Goal: Register for event/course

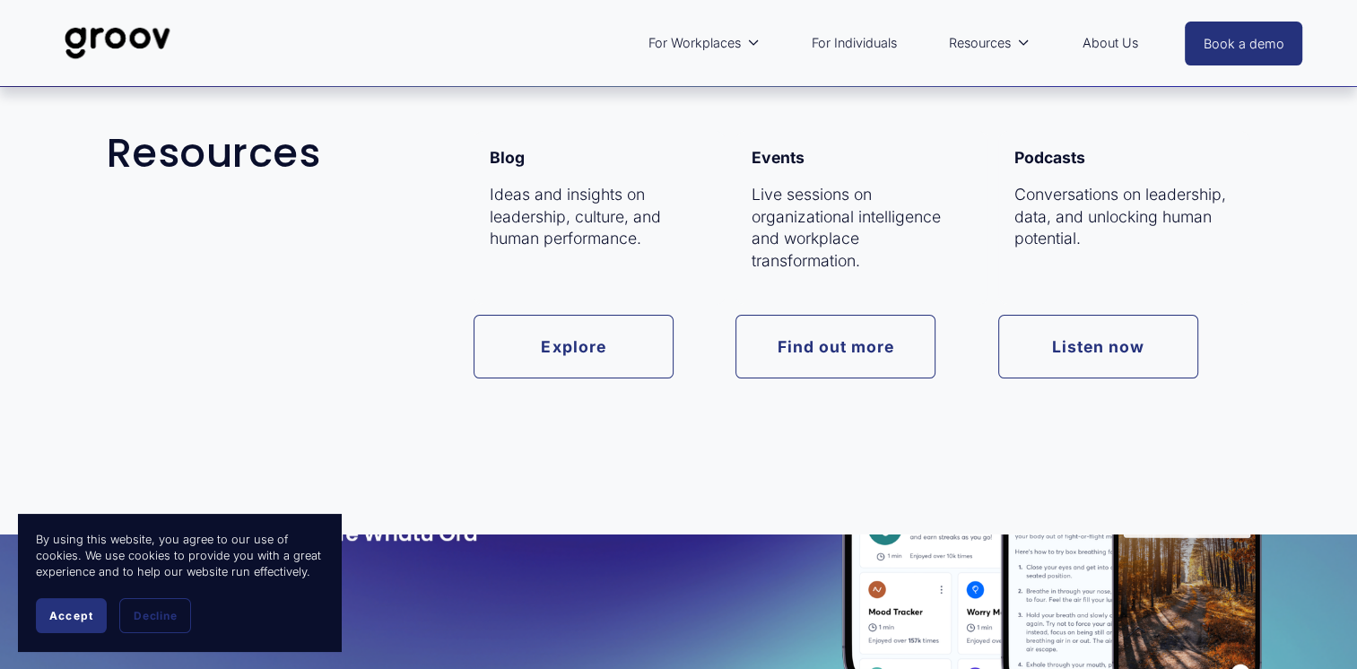
click at [824, 360] on link "Find out more" at bounding box center [835, 347] width 200 height 64
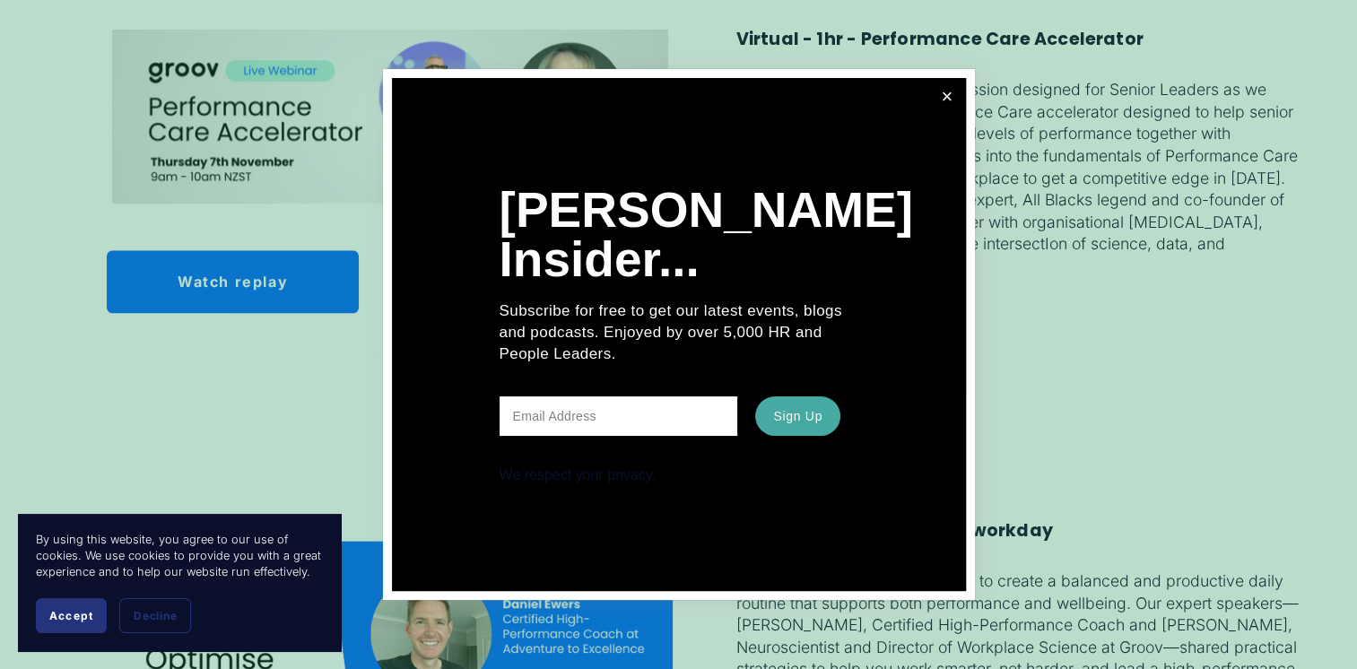
scroll to position [1610, 0]
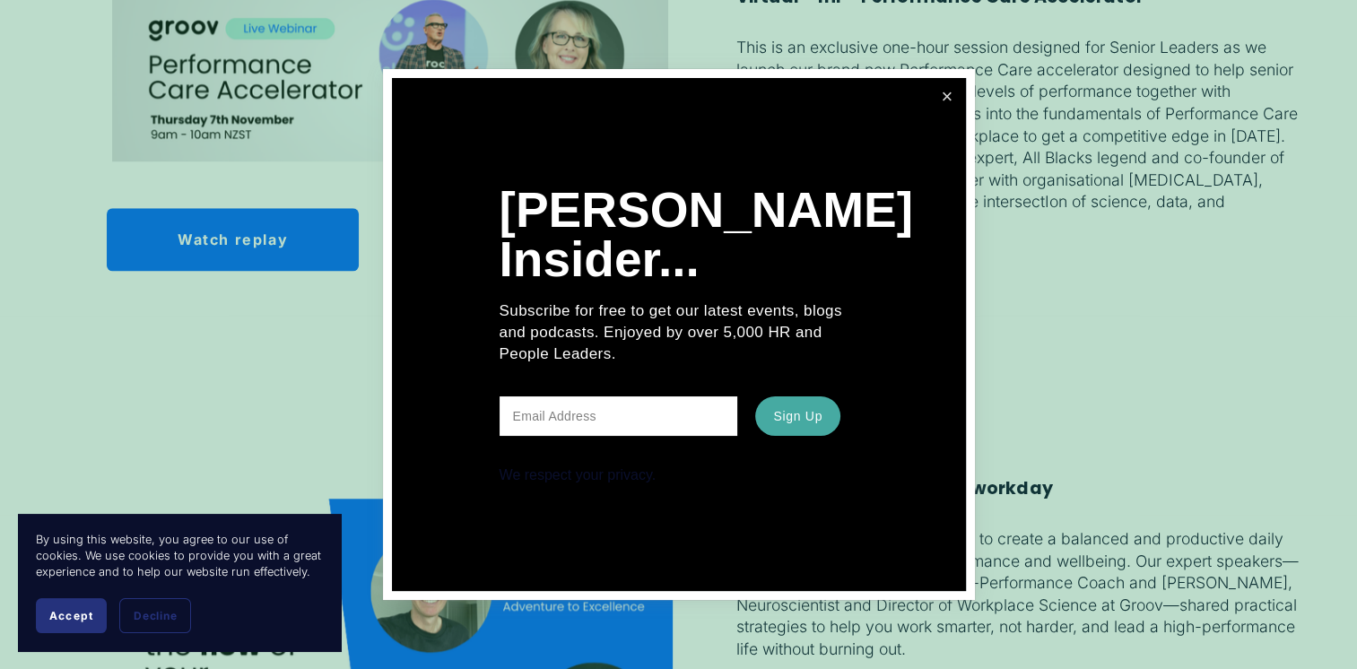
click at [942, 90] on link "Close" at bounding box center [946, 96] width 31 height 31
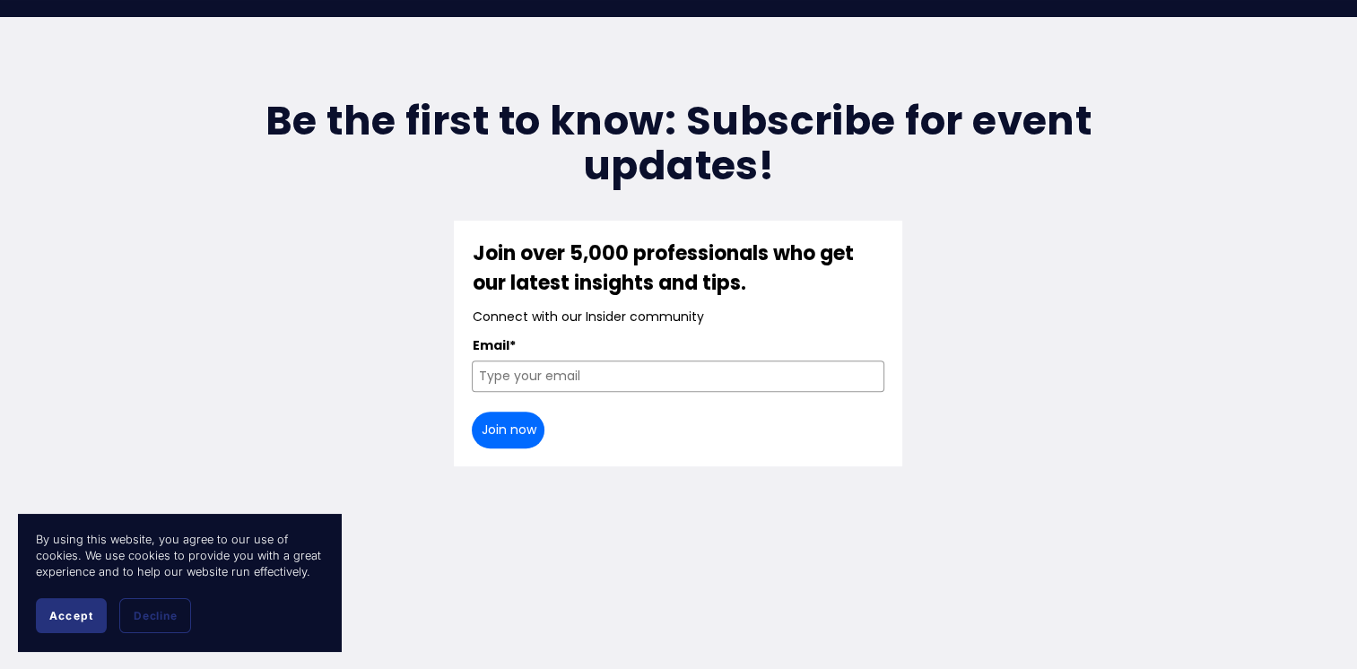
scroll to position [611, 0]
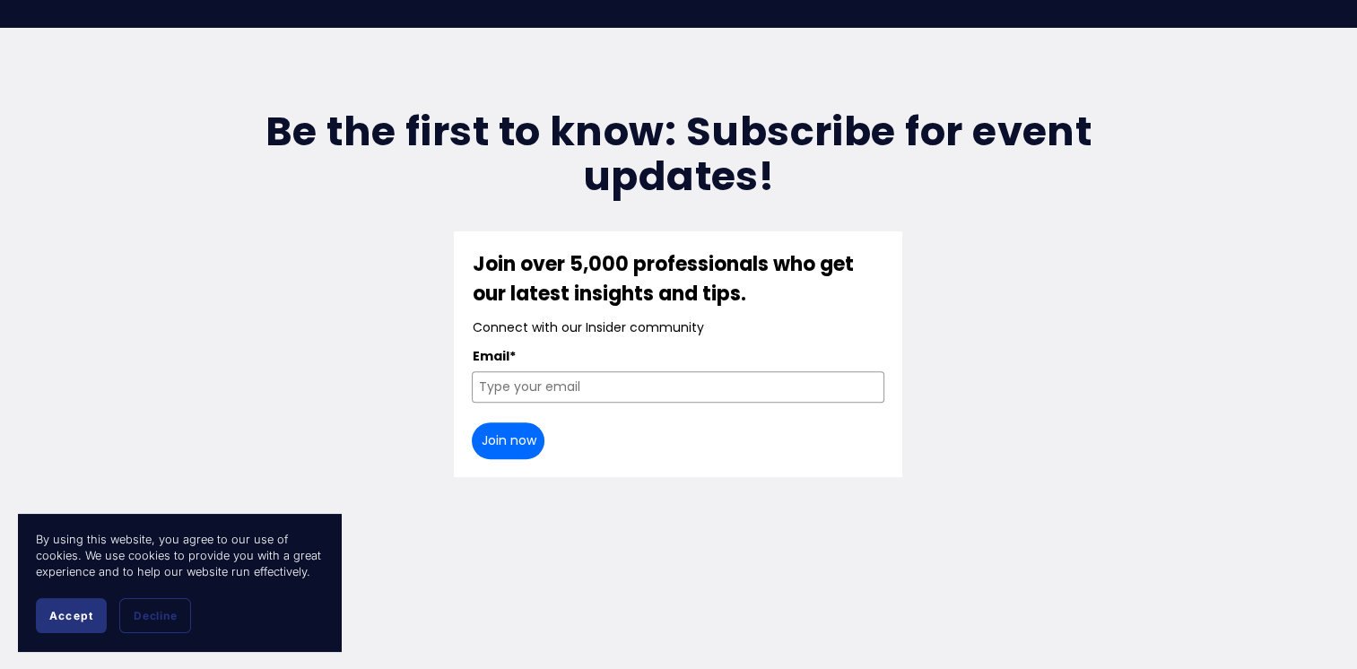
click at [643, 371] on input "Email*" at bounding box center [678, 386] width 412 height 31
type input "[PERSON_NAME][EMAIL_ADDRESS][PERSON_NAME][DOMAIN_NAME]"
click at [518, 430] on button "Join now" at bounding box center [508, 440] width 73 height 37
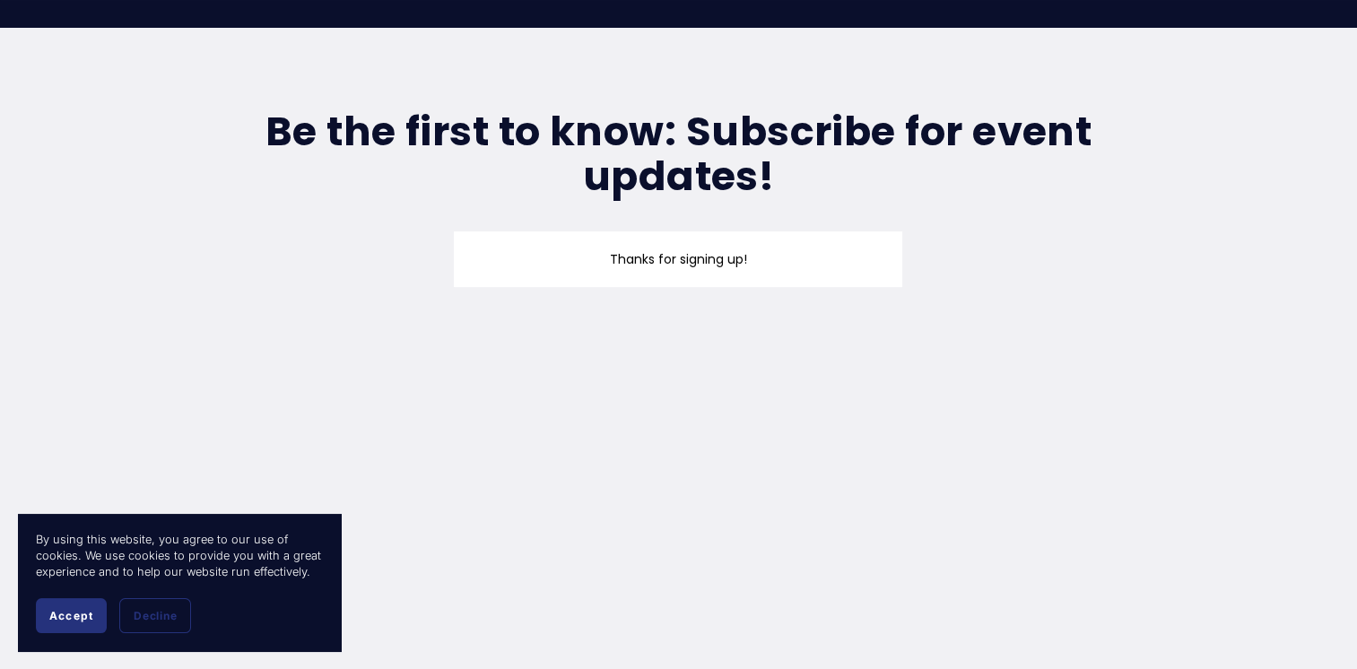
click at [54, 612] on span "Accept" at bounding box center [71, 615] width 44 height 13
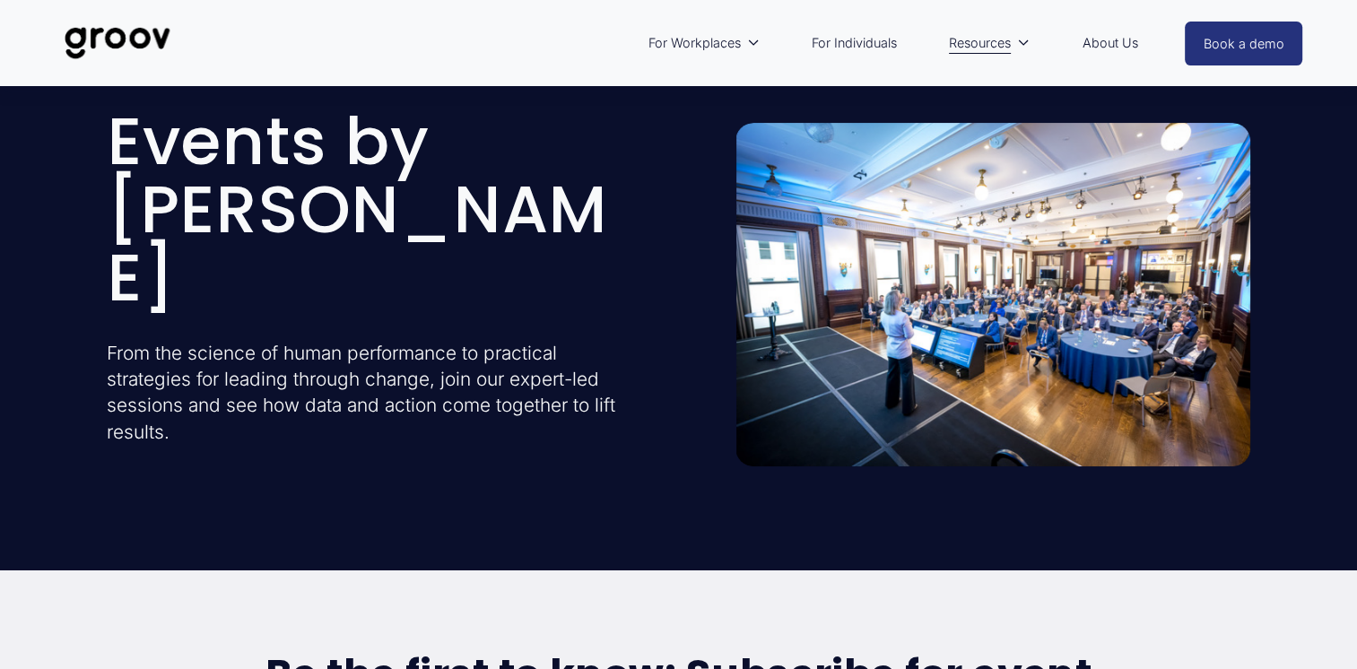
scroll to position [0, 0]
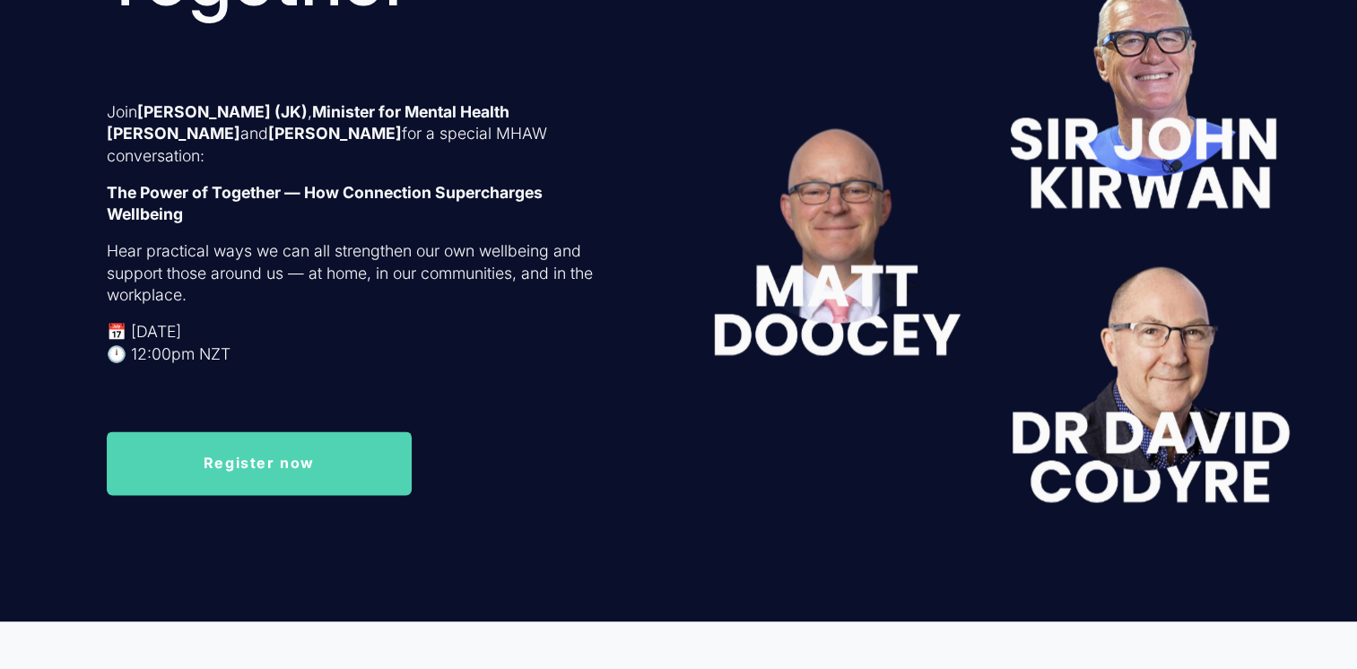
scroll to position [2824, 0]
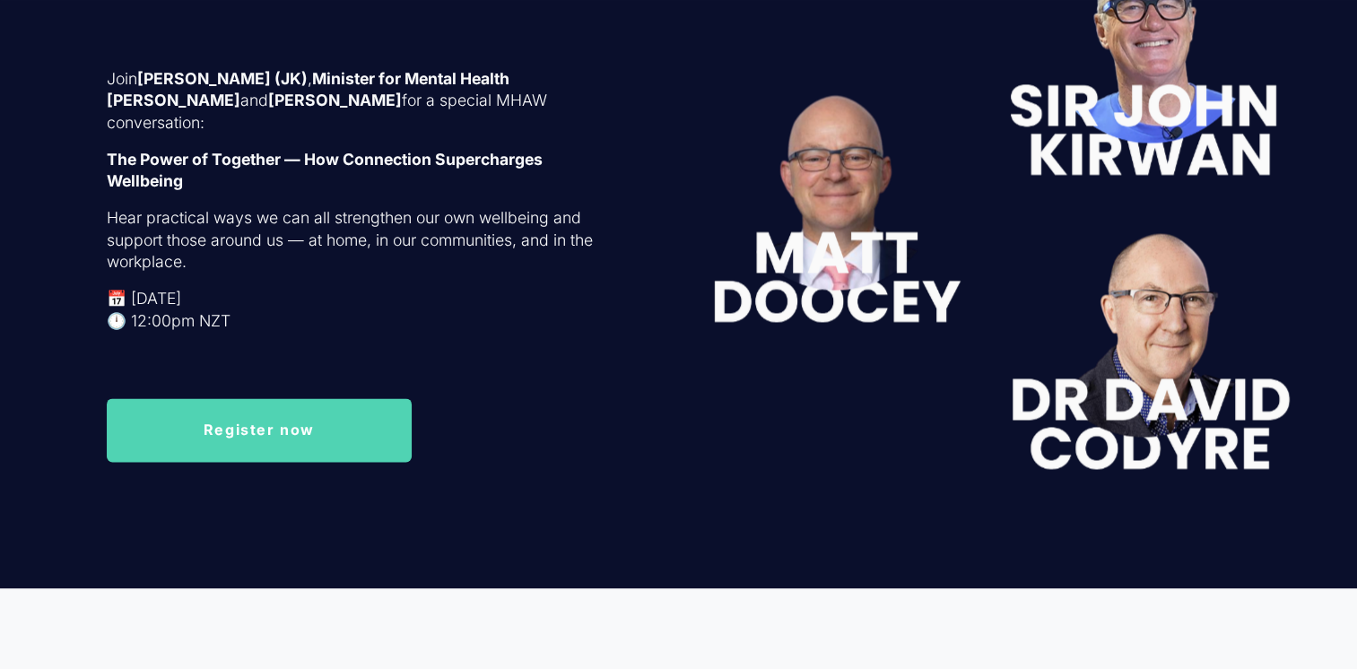
click at [280, 439] on link "Register now" at bounding box center [259, 430] width 305 height 64
